Goal: Task Accomplishment & Management: Manage account settings

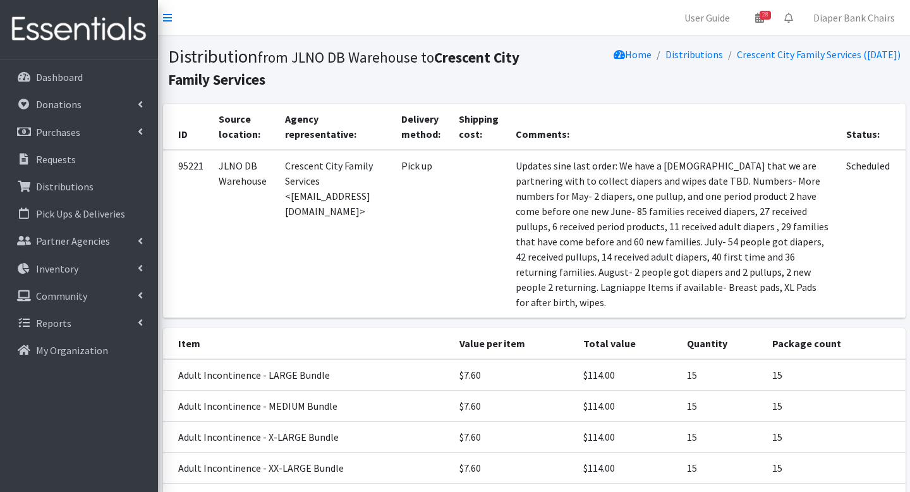
scroll to position [461, 0]
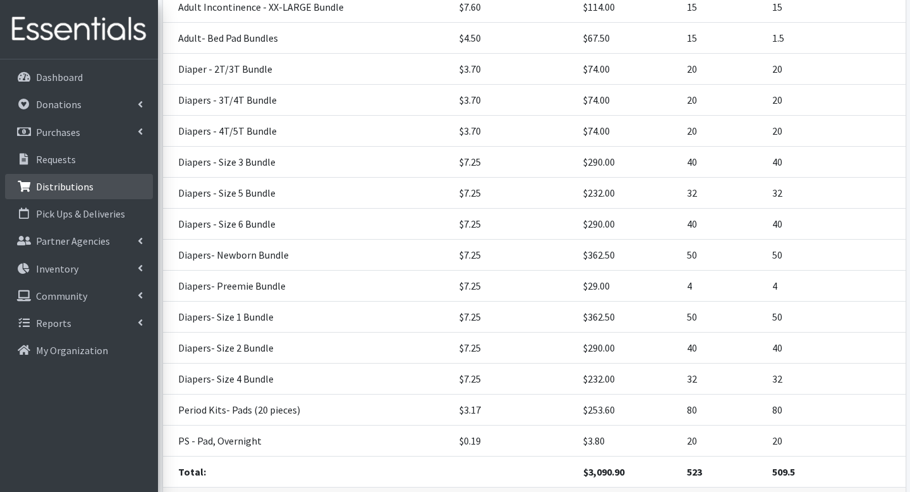
click at [78, 195] on link "Distributions" at bounding box center [79, 186] width 148 height 25
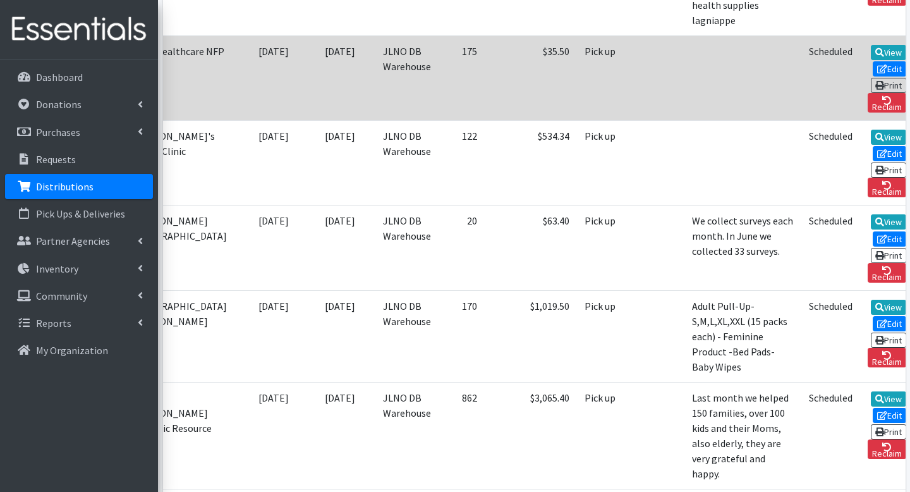
scroll to position [0, 163]
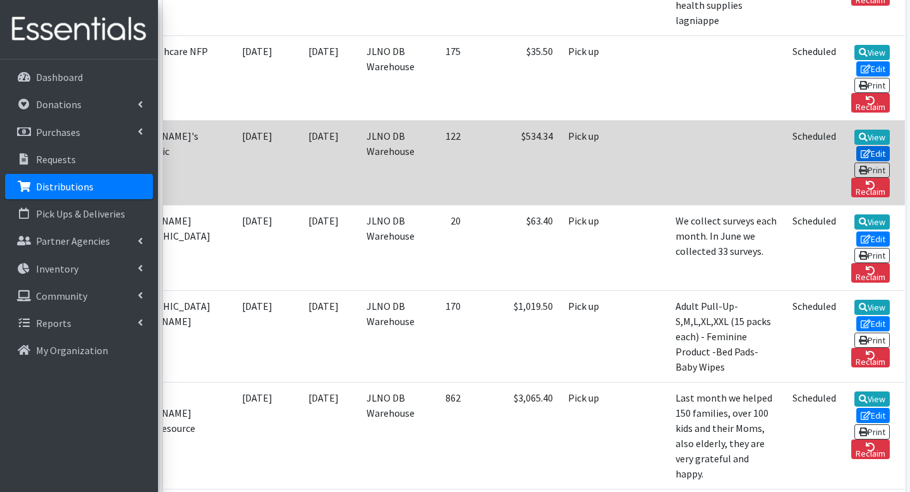
click at [861, 149] on icon at bounding box center [866, 153] width 10 height 9
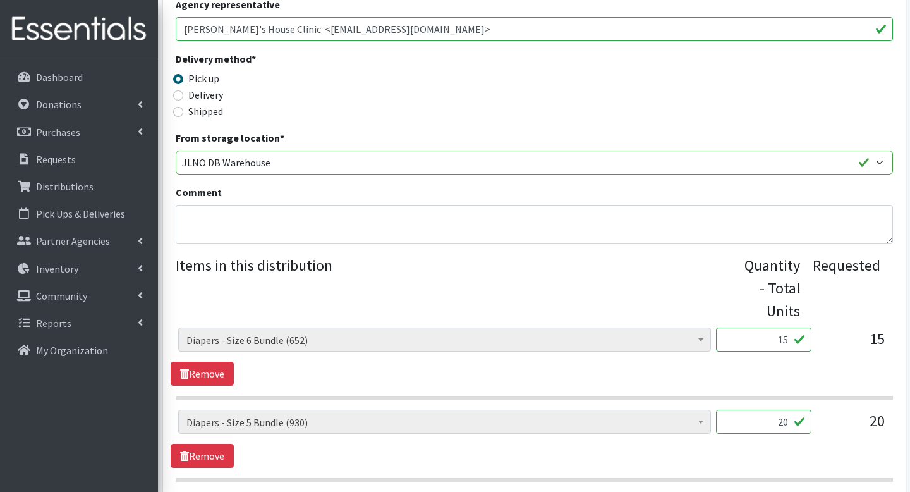
scroll to position [275, 0]
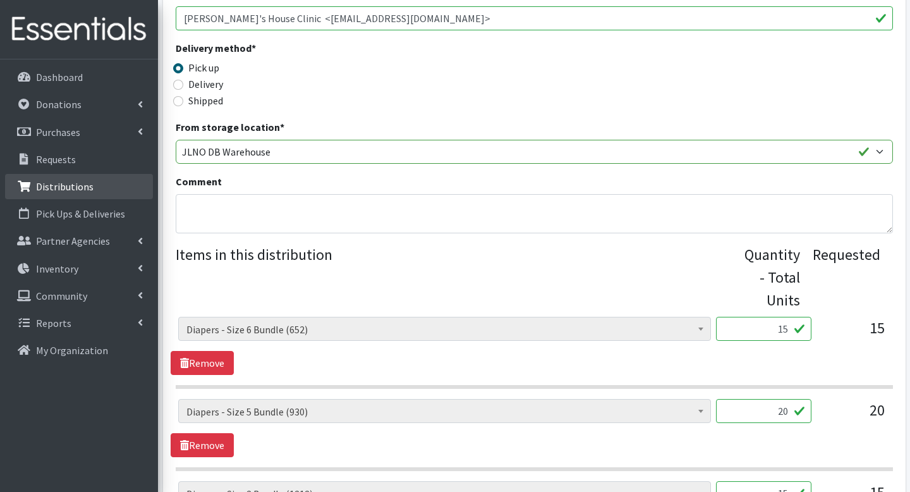
click at [56, 194] on link "Distributions" at bounding box center [79, 186] width 148 height 25
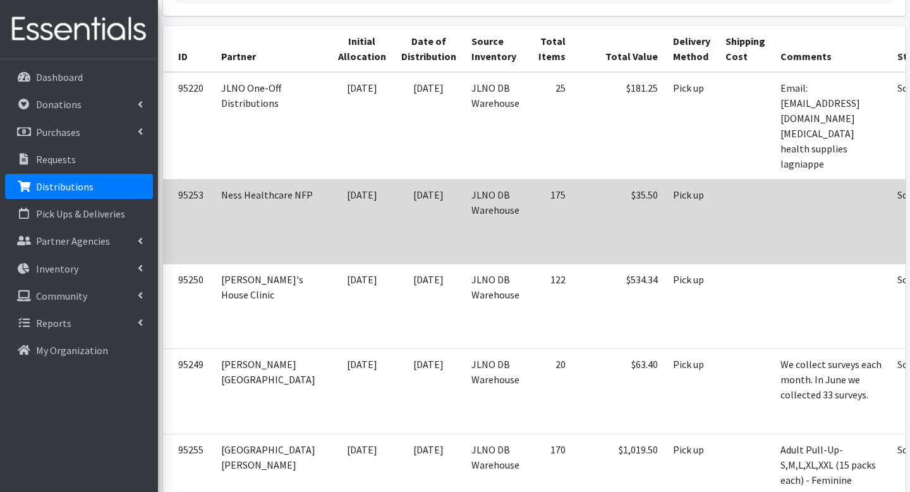
scroll to position [0, 163]
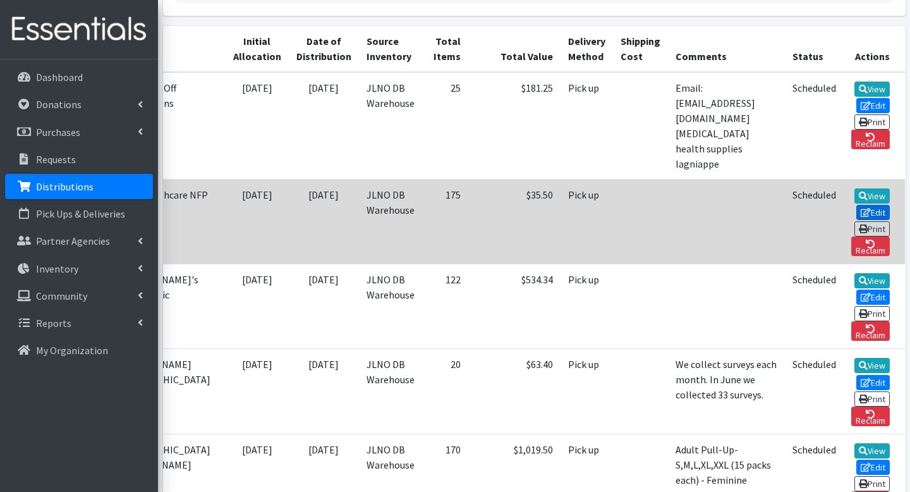
click at [872, 205] on link "Edit" at bounding box center [873, 212] width 34 height 15
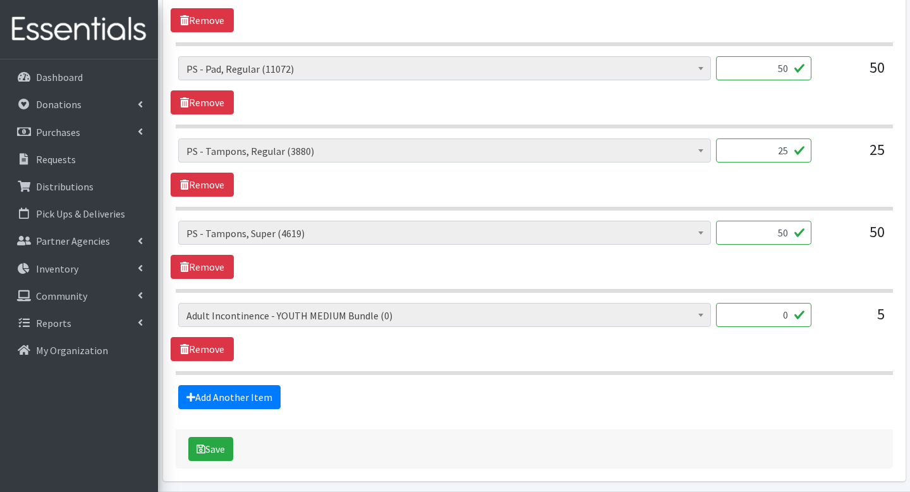
scroll to position [625, 0]
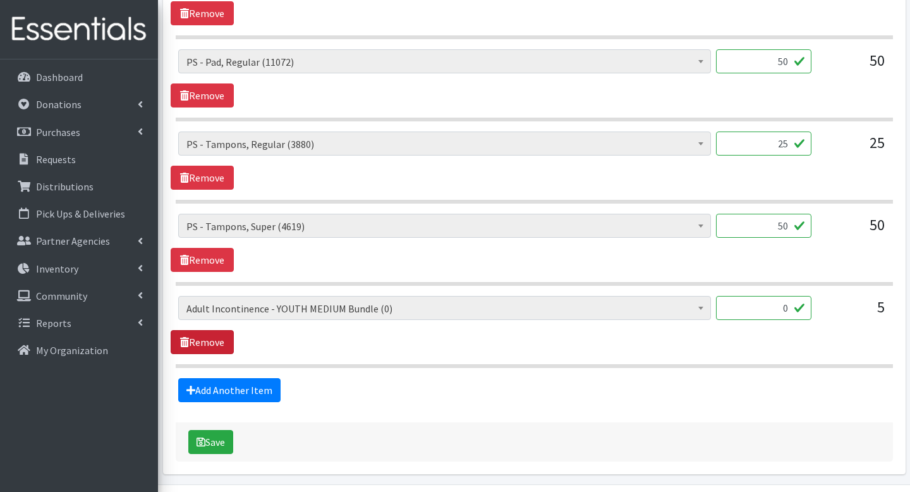
click at [219, 330] on link "Remove" at bounding box center [202, 342] width 63 height 24
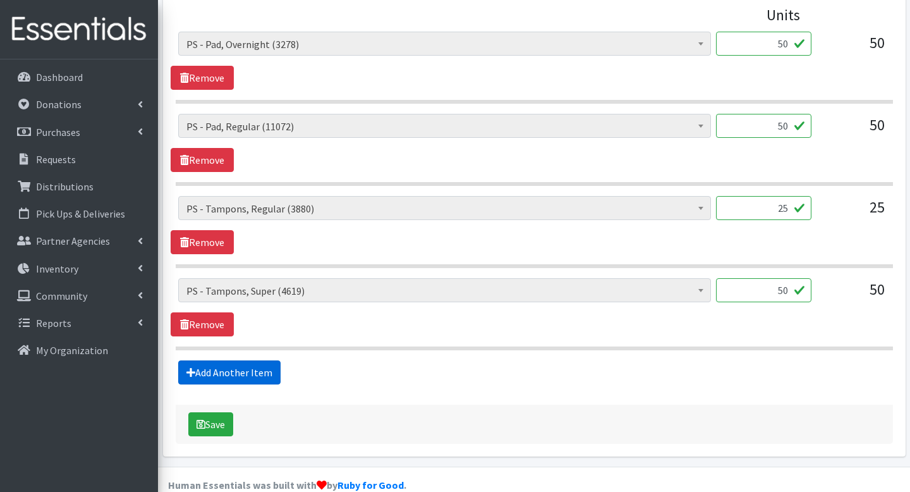
click at [215, 360] on link "Add Another Item" at bounding box center [229, 372] width 102 height 24
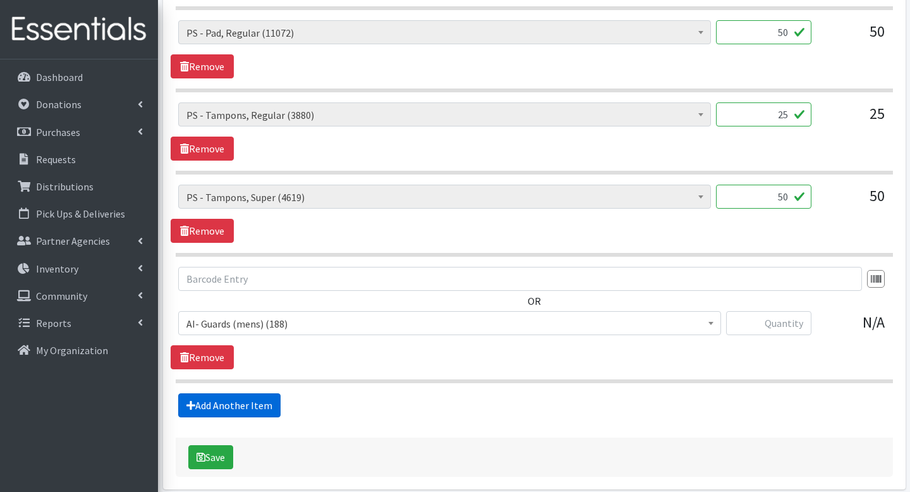
scroll to position [687, 0]
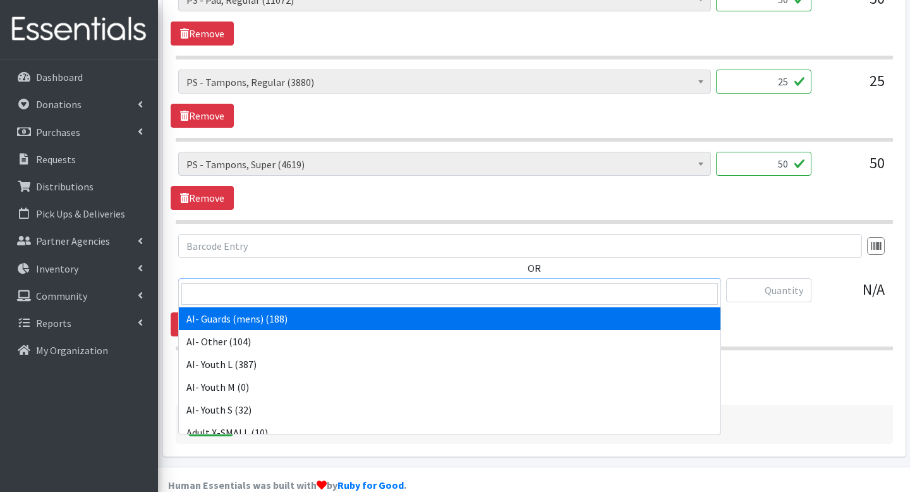
click at [441, 305] on span at bounding box center [450, 294] width 542 height 27
click at [441, 300] on input "search" at bounding box center [449, 293] width 536 height 21
type input "a"
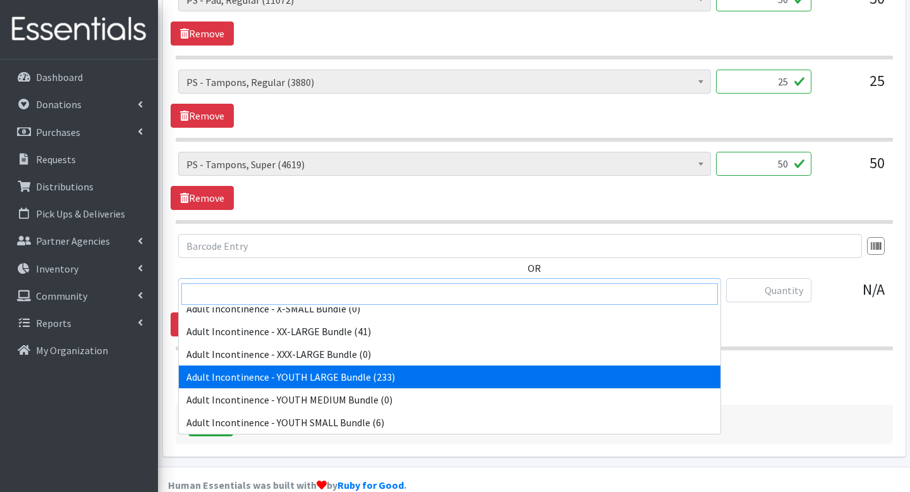
scroll to position [245, 0]
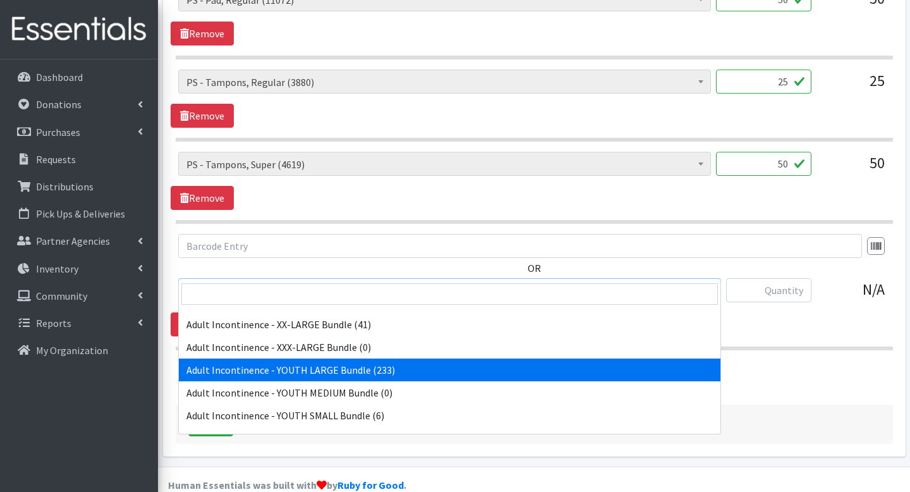
select select "14892"
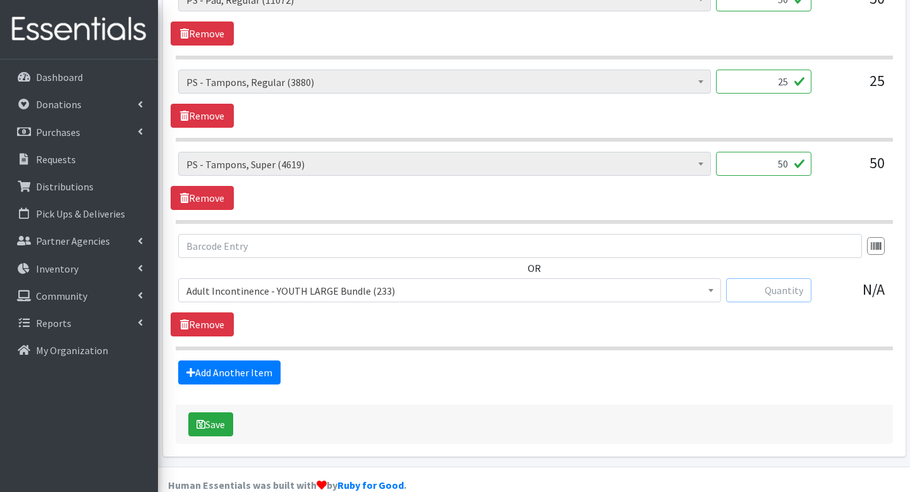
click at [766, 278] on input "text" at bounding box center [768, 290] width 85 height 24
type input "5"
click at [222, 412] on button "Save" at bounding box center [210, 424] width 45 height 24
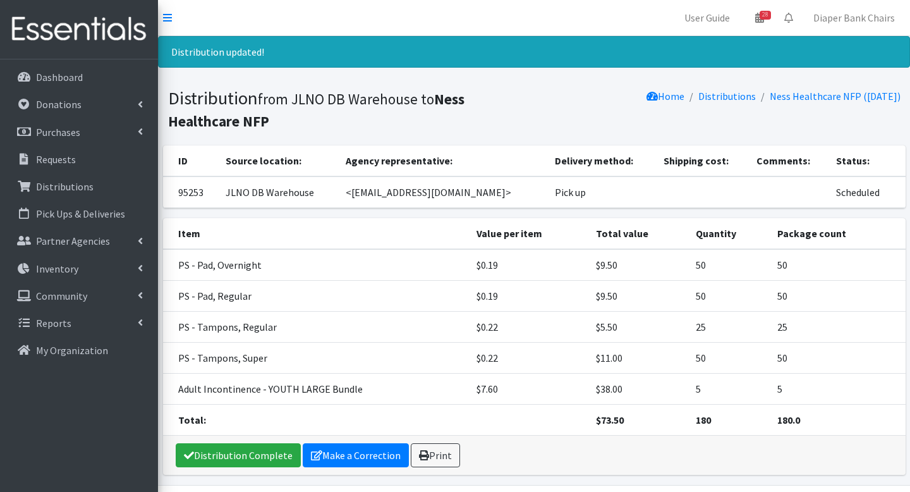
scroll to position [40, 0]
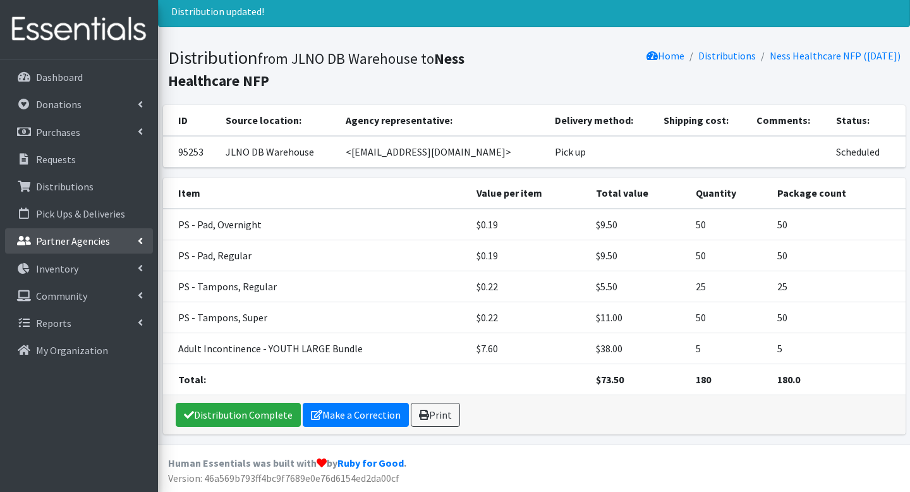
click at [72, 245] on p "Partner Agencies" at bounding box center [73, 240] width 74 height 13
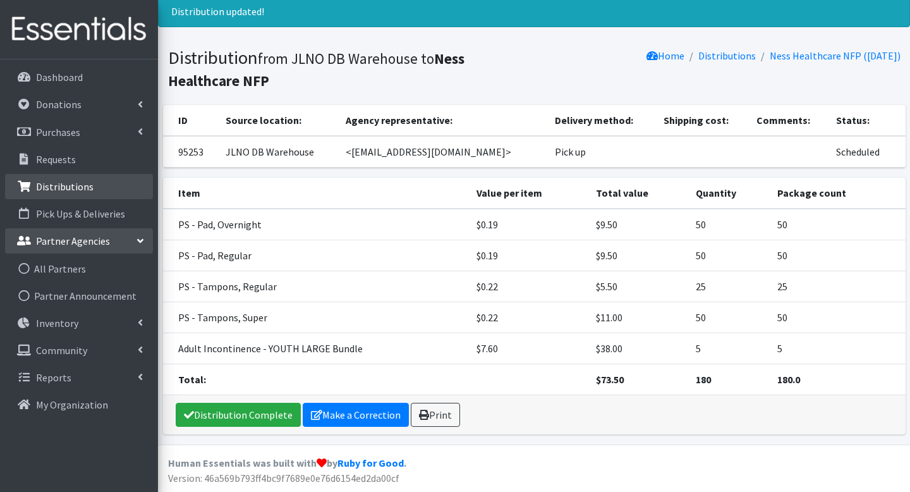
click at [73, 186] on p "Distributions" at bounding box center [65, 186] width 58 height 13
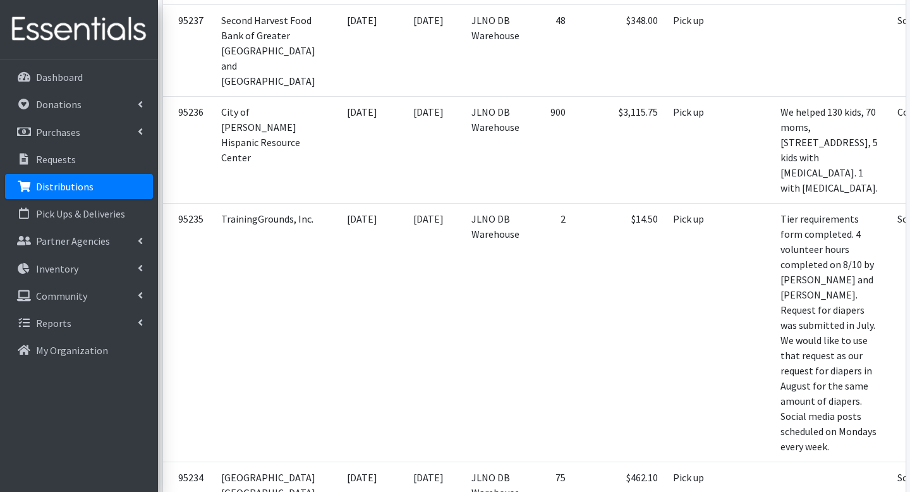
scroll to position [0, 163]
